Goal: Task Accomplishment & Management: Manage account settings

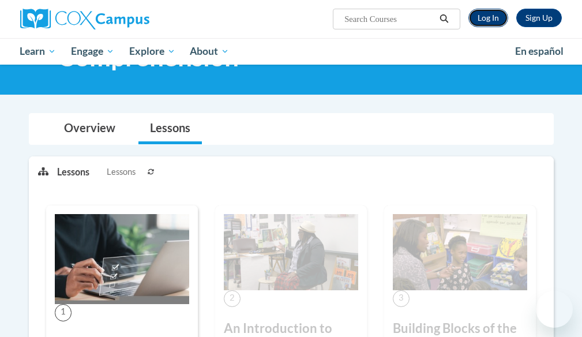
click at [484, 17] on link "Log In" at bounding box center [488, 18] width 40 height 18
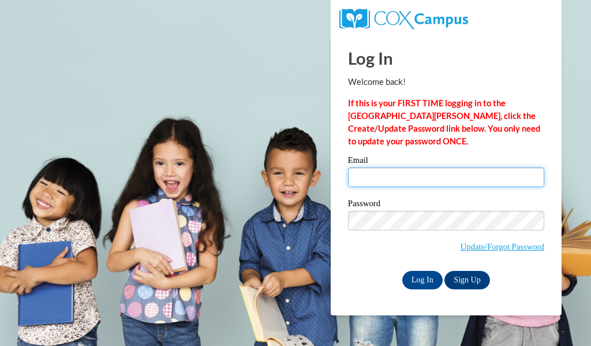
click at [438, 175] on input "Email" at bounding box center [446, 177] width 196 height 20
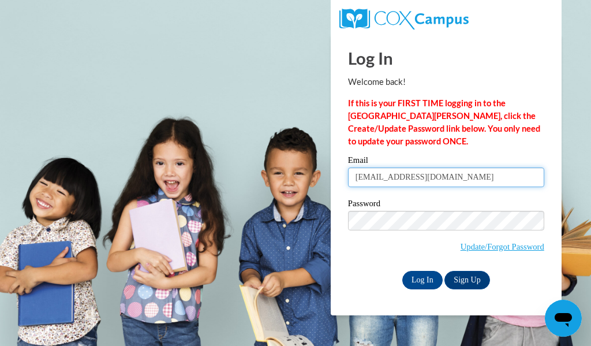
type input "sattlerk@w-csd.org"
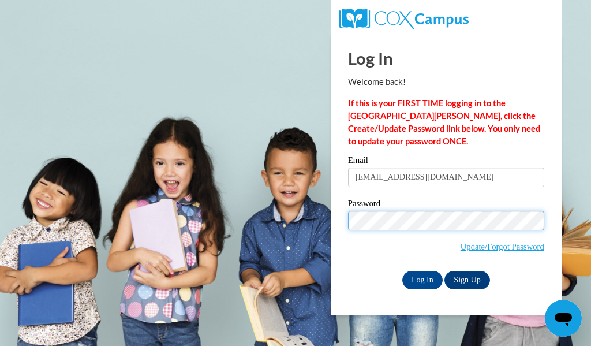
click at [402, 271] on input "Log In" at bounding box center [422, 280] width 40 height 18
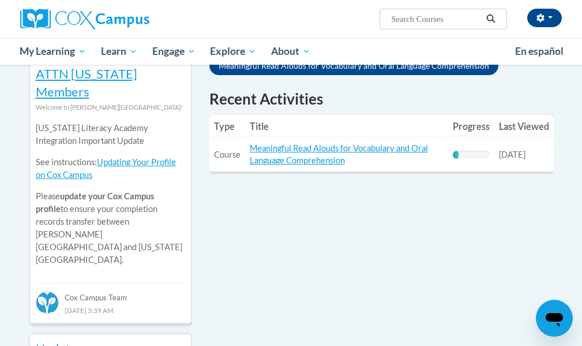
scroll to position [115, 0]
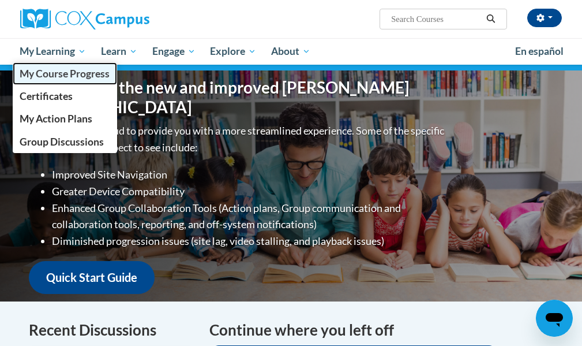
click at [69, 80] on link "My Course Progress" at bounding box center [65, 73] width 105 height 22
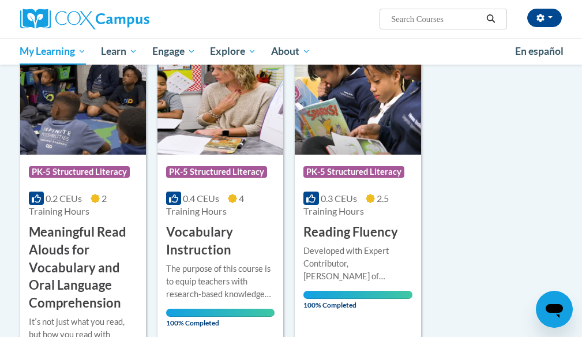
scroll to position [231, 0]
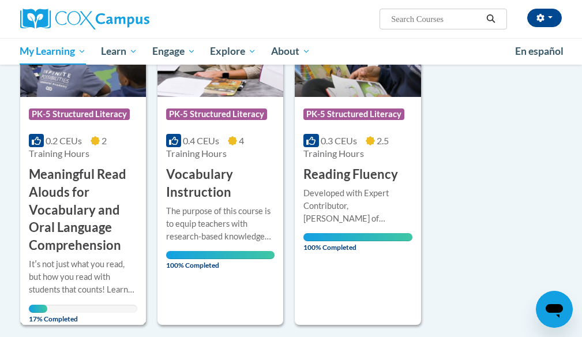
click at [120, 221] on h3 "Meaningful Read Alouds for Vocabulary and Oral Language Comprehension" at bounding box center [83, 210] width 108 height 89
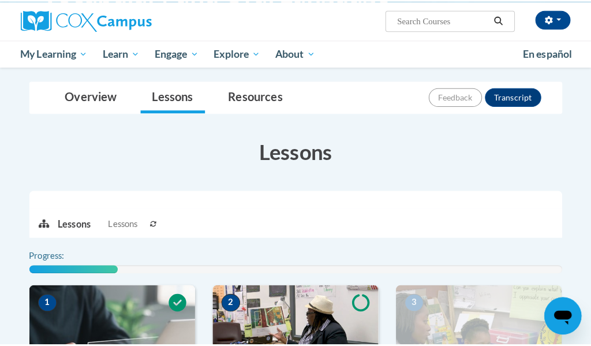
scroll to position [404, 0]
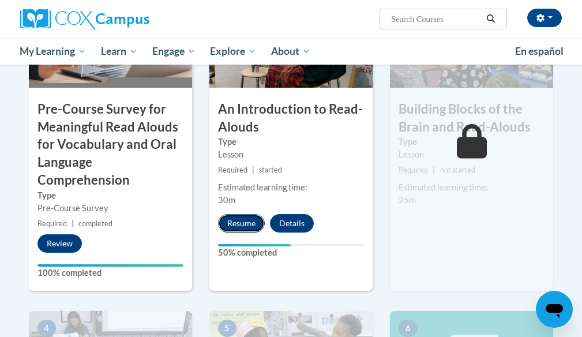
click at [254, 227] on button "Resume" at bounding box center [241, 223] width 47 height 18
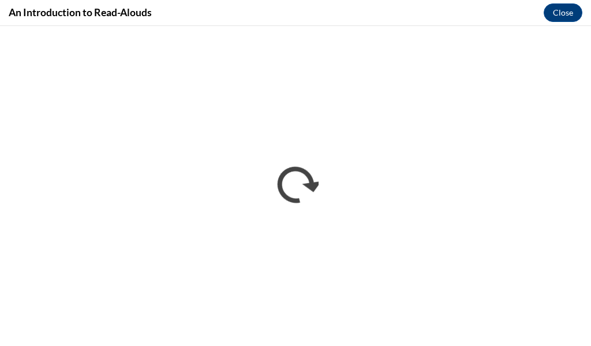
scroll to position [0, 0]
